Goal: Navigation & Orientation: Find specific page/section

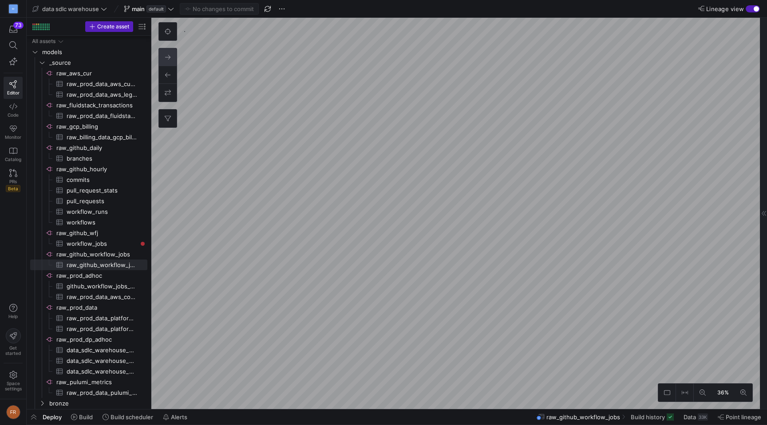
scroll to position [0, 17]
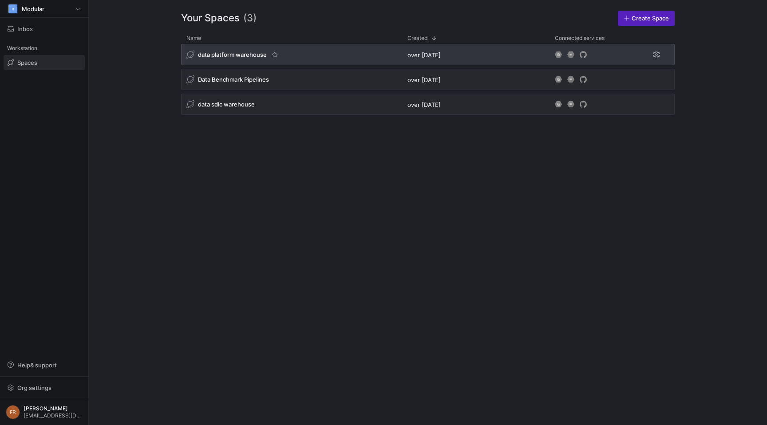
click at [299, 55] on div "data platform warehouse" at bounding box center [291, 54] width 221 height 21
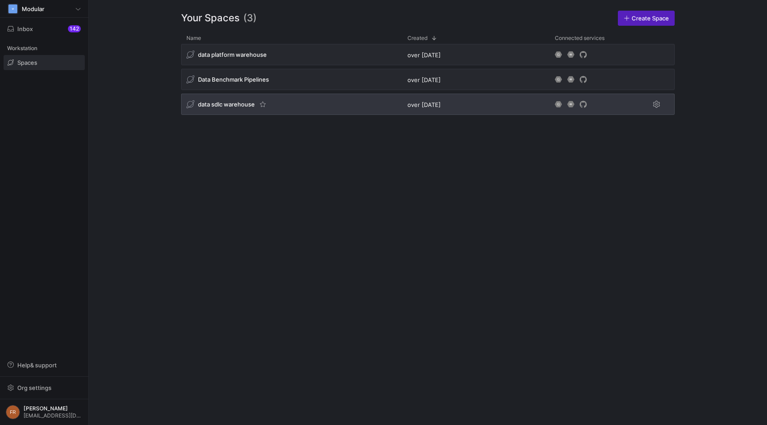
click at [305, 114] on div "data sdlc warehouse" at bounding box center [291, 104] width 221 height 21
